Goal: Information Seeking & Learning: Compare options

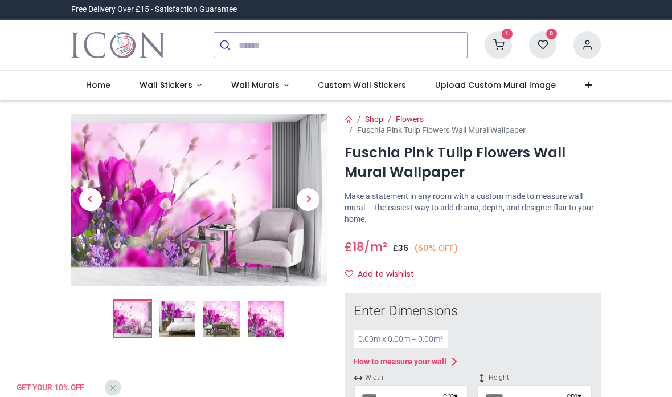
click at [194, 317] on img at bounding box center [177, 318] width 36 height 36
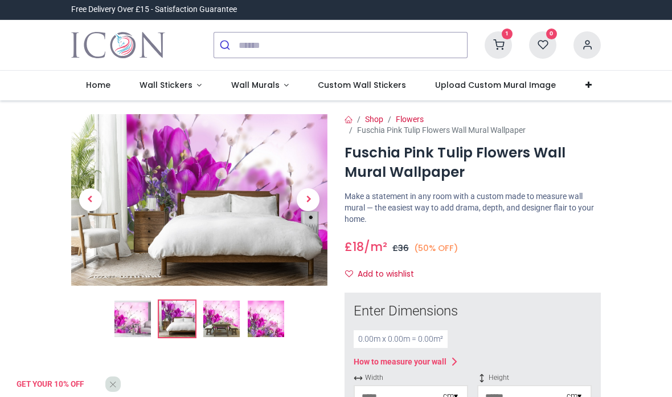
click at [311, 198] on span "Next" at bounding box center [308, 199] width 23 height 23
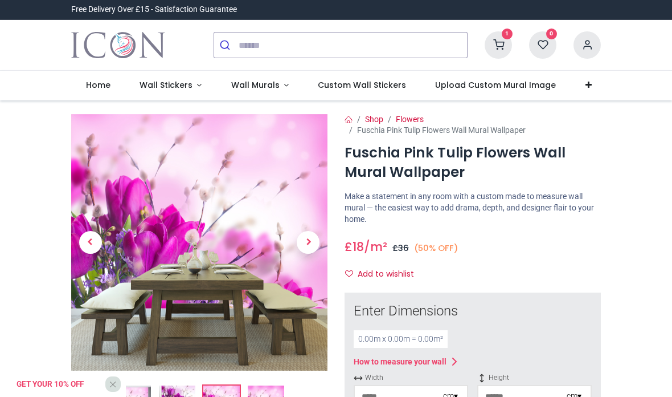
click at [310, 235] on span "Next" at bounding box center [308, 242] width 23 height 23
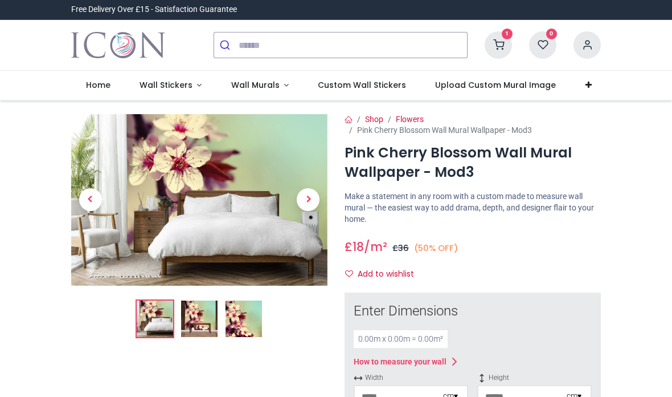
click at [195, 318] on img at bounding box center [199, 318] width 36 height 36
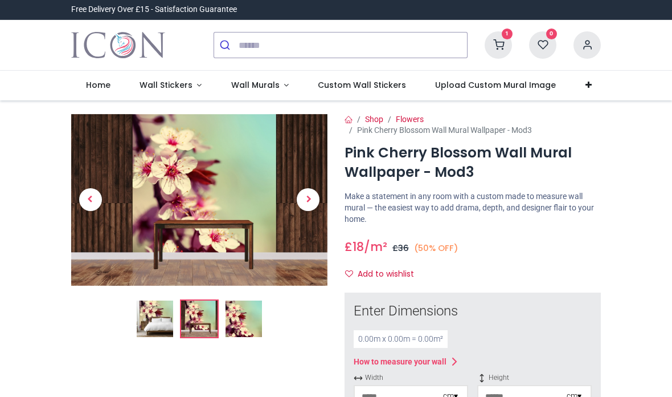
click at [237, 320] on img at bounding box center [244, 318] width 36 height 36
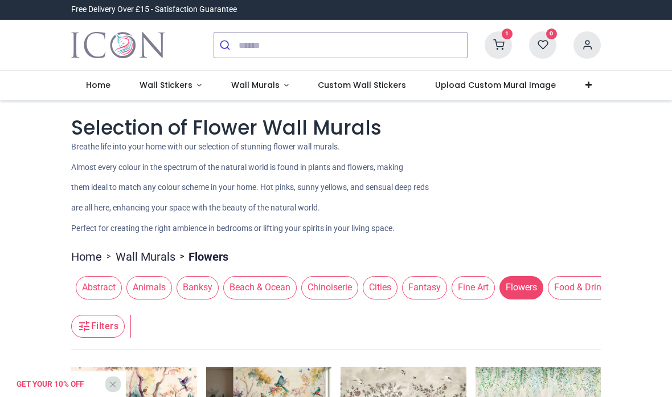
click at [346, 87] on span "Custom Wall Stickers" at bounding box center [362, 84] width 88 height 11
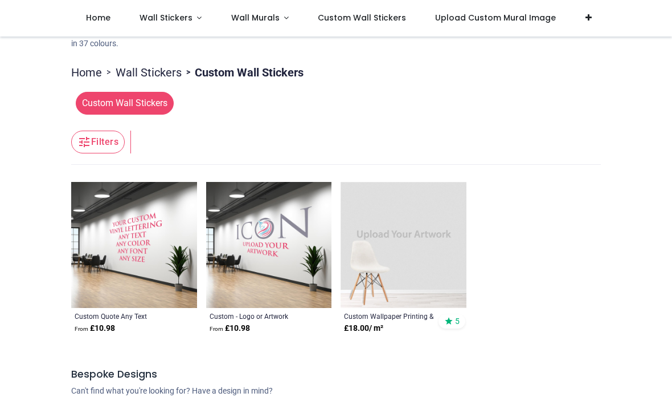
scroll to position [116, 0]
